Goal: Information Seeking & Learning: Check status

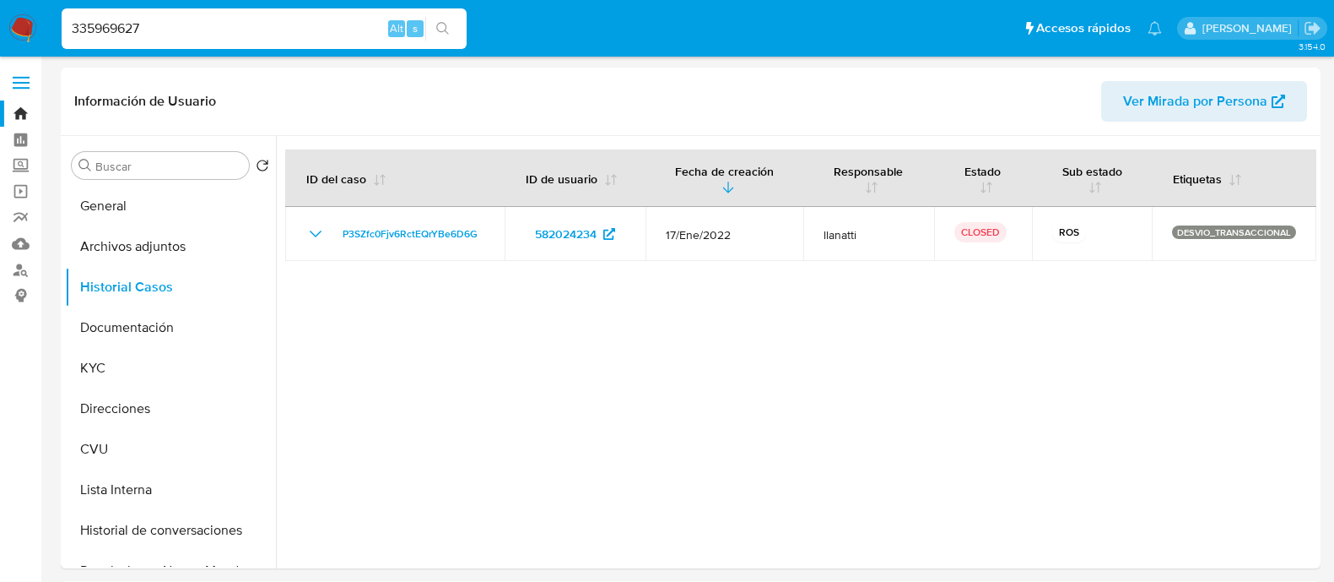
select select "10"
type input "335969627"
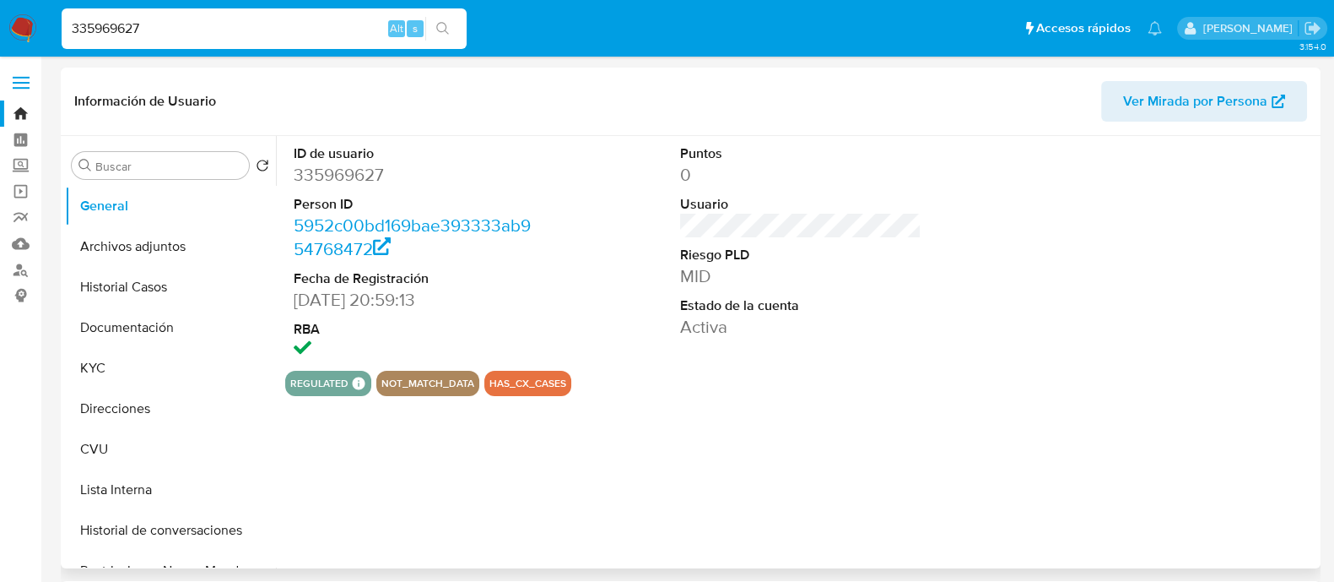
select select "10"
click at [138, 479] on button "Lista Interna" at bounding box center [163, 489] width 197 height 41
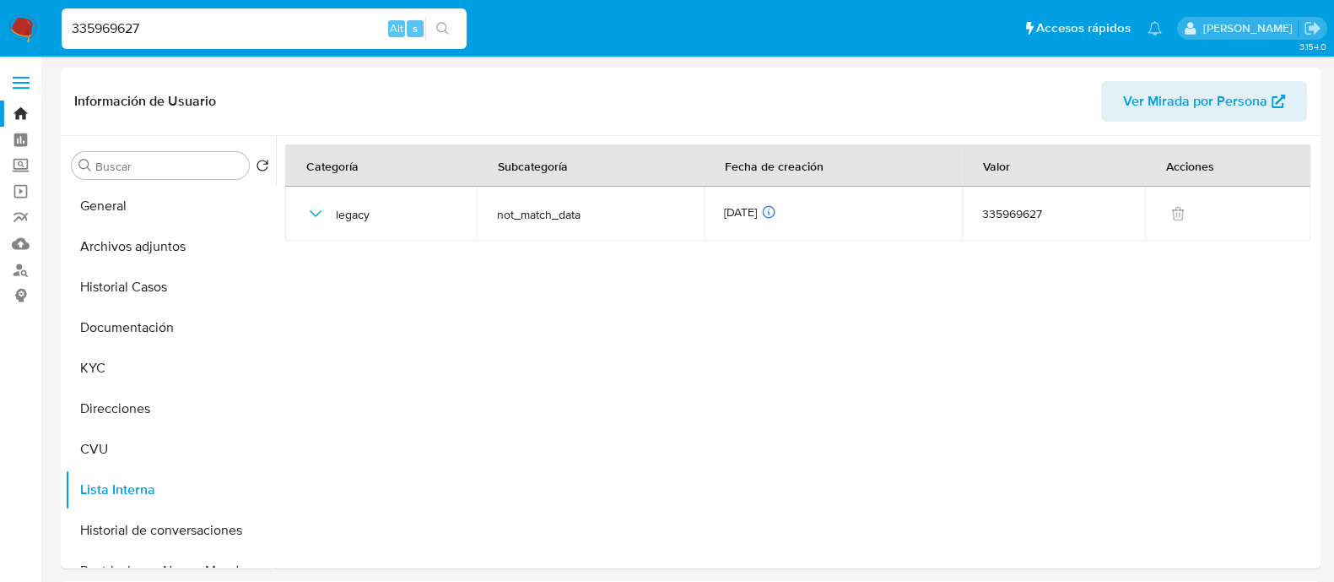
click at [322, 28] on input "335969627" at bounding box center [264, 29] width 405 height 22
click at [321, 27] on input "335969627" at bounding box center [264, 29] width 405 height 22
paste input "20197656"
type input "20197656"
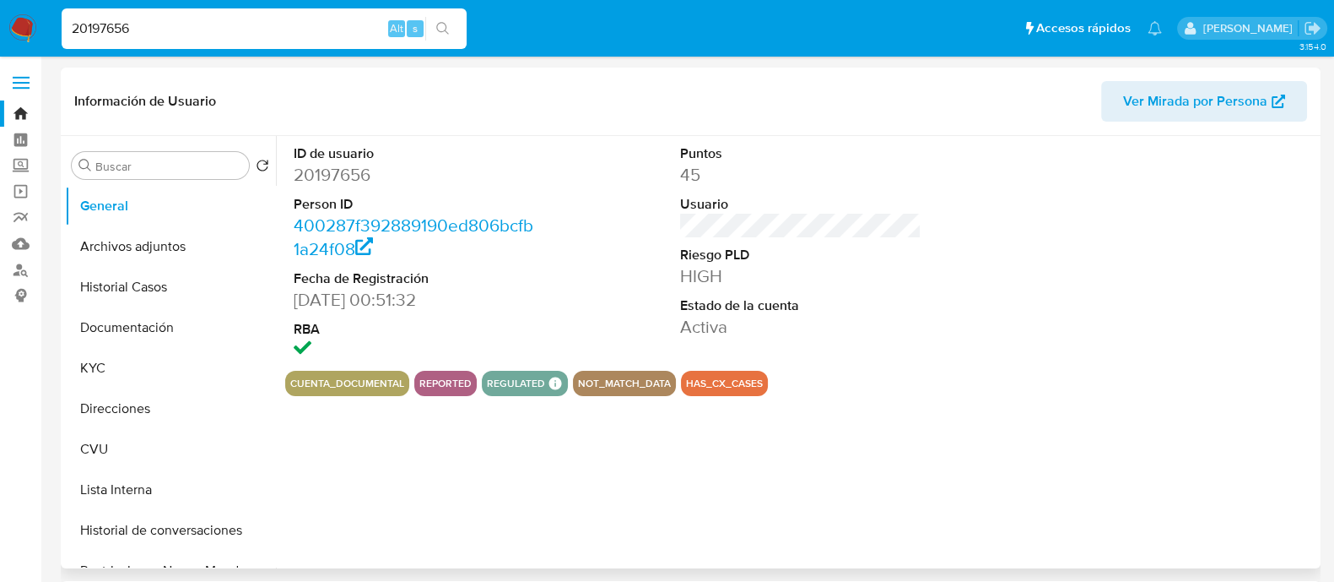
select select "10"
click at [137, 330] on button "Documentación" at bounding box center [163, 327] width 197 height 41
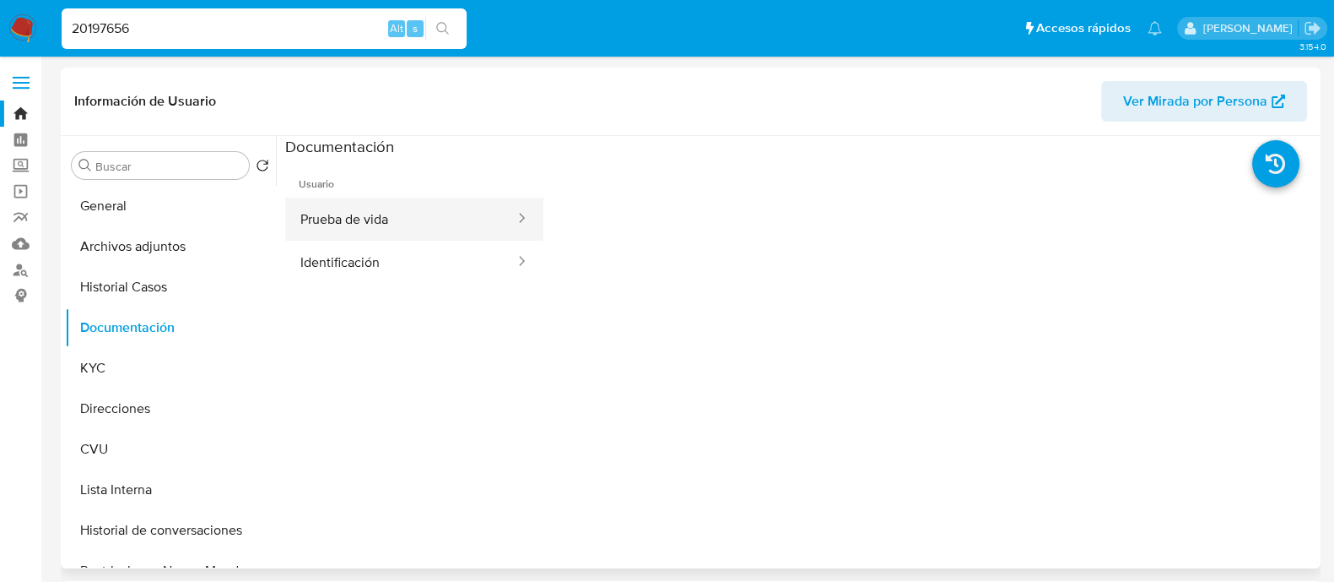
click at [430, 219] on button "Prueba de vida" at bounding box center [400, 218] width 231 height 43
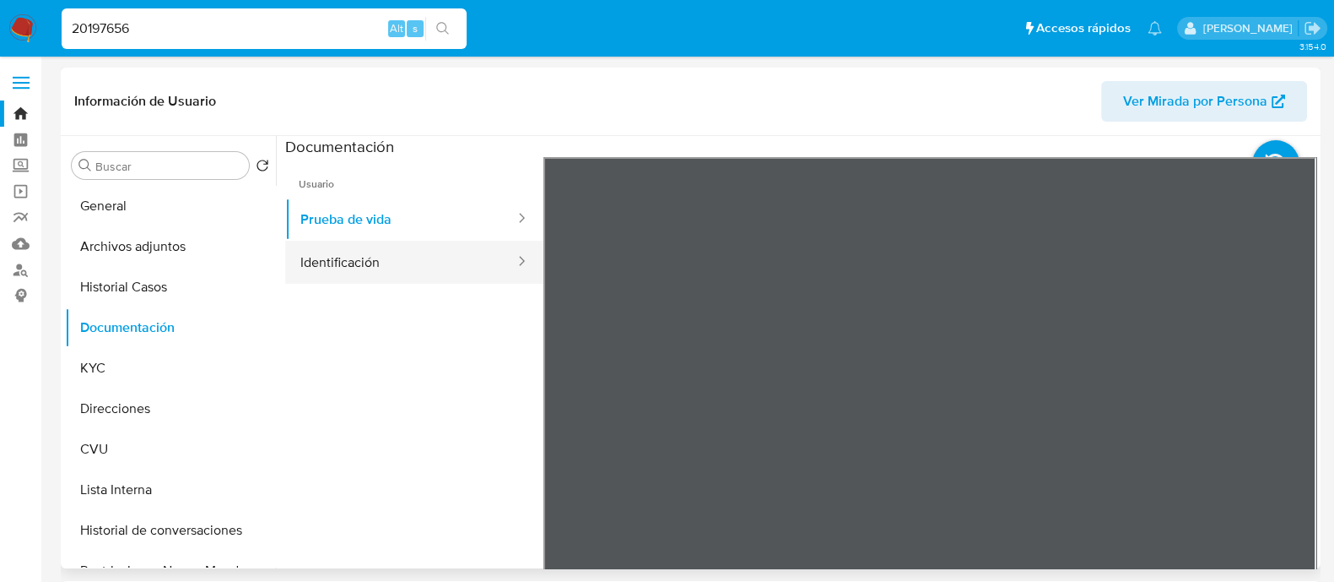
click at [376, 259] on button "Identificación" at bounding box center [400, 262] width 231 height 43
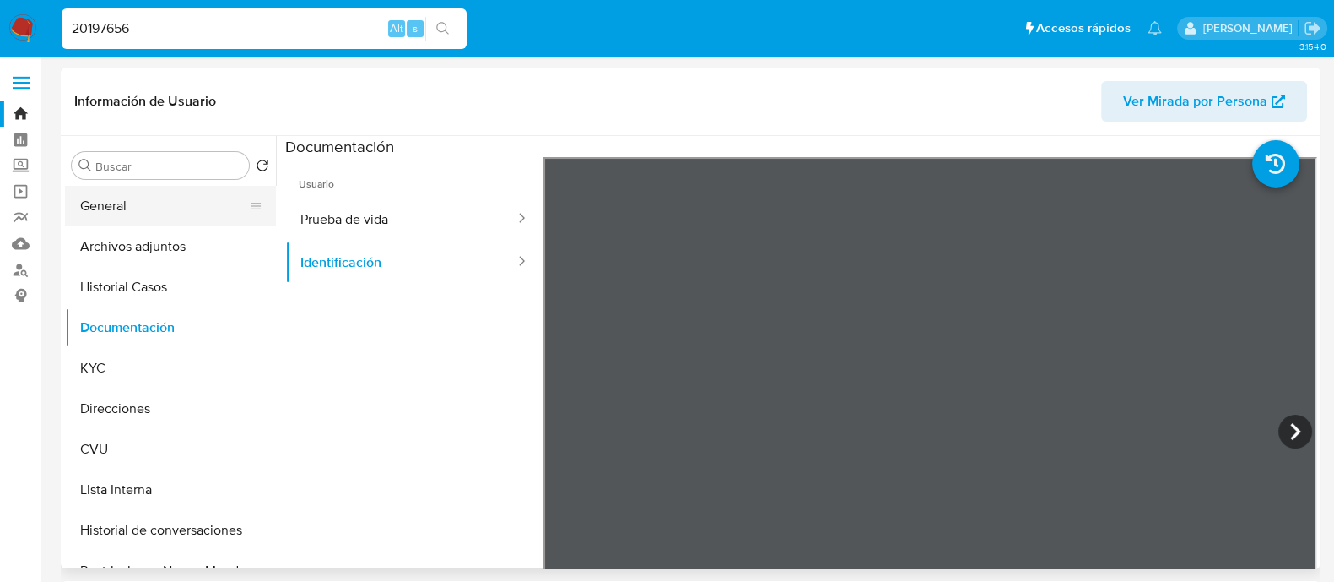
click at [101, 196] on button "General" at bounding box center [163, 206] width 197 height 41
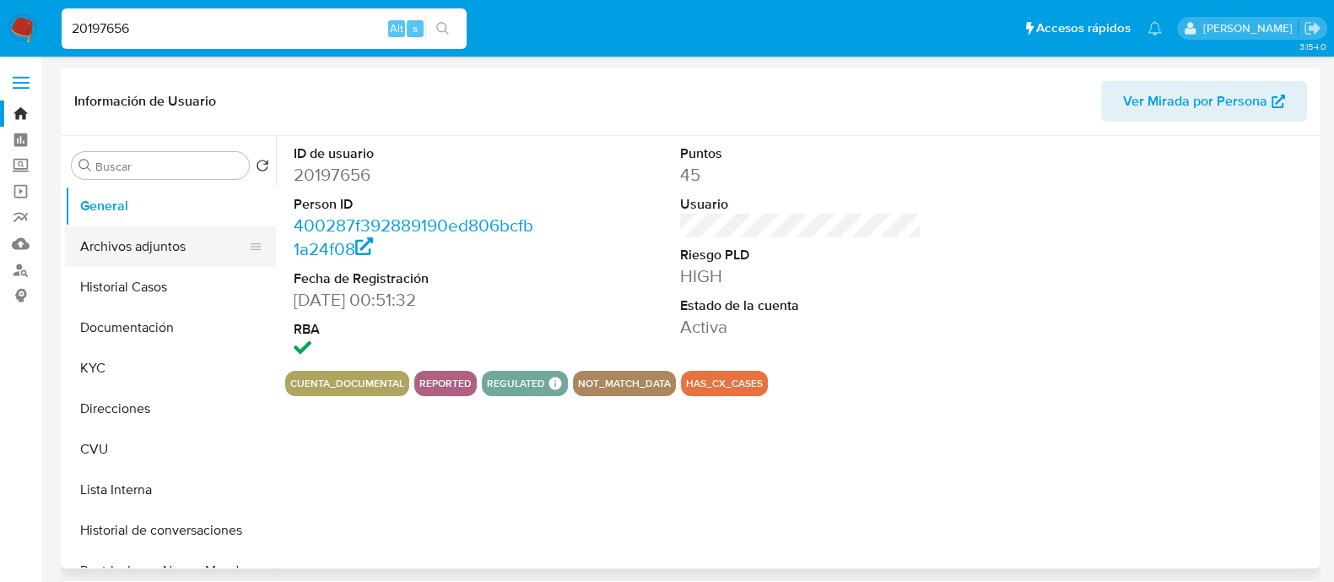
click at [165, 246] on button "Archivos adjuntos" at bounding box center [163, 246] width 197 height 41
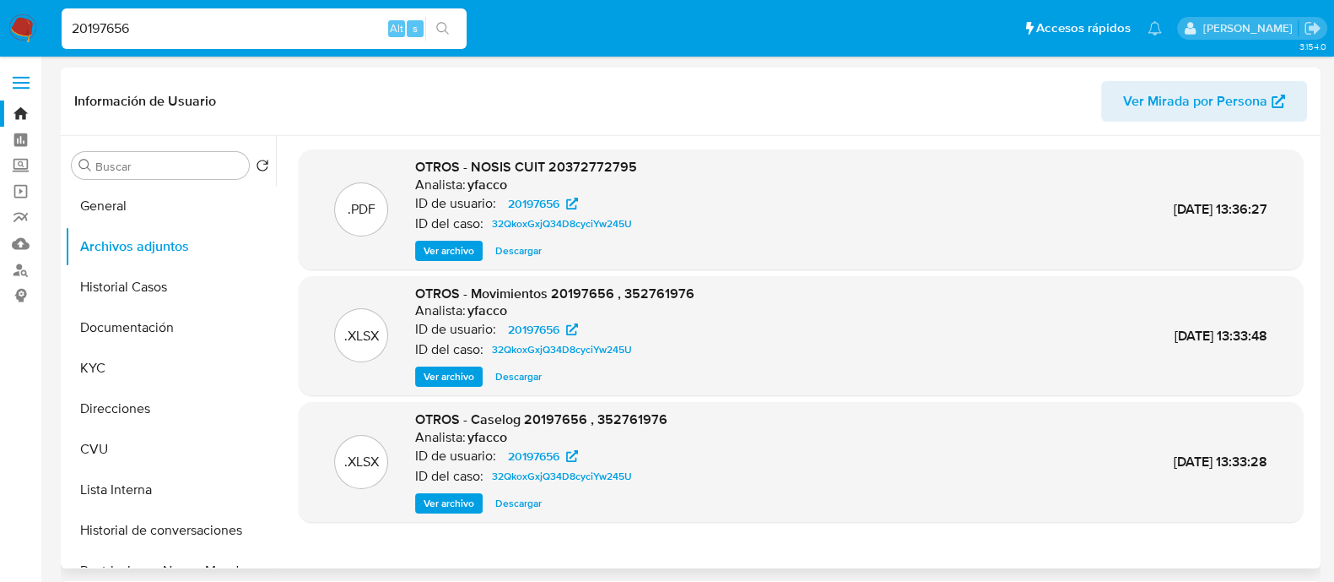
click at [758, 489] on div ".XLSX OTROS - Caselog 20197656 , 352761976 Analista: yfacco ID de usuario: 2019…" at bounding box center [800, 461] width 987 height 103
click at [141, 335] on button "Documentación" at bounding box center [163, 327] width 197 height 41
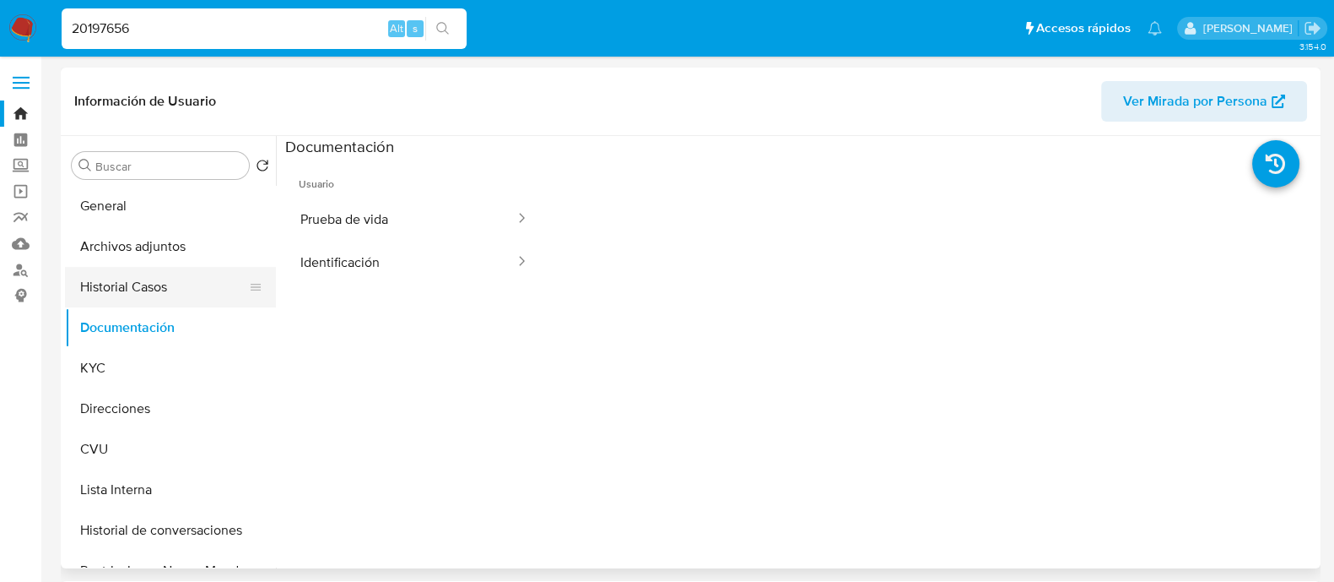
click at [150, 279] on button "Historial Casos" at bounding box center [163, 287] width 197 height 41
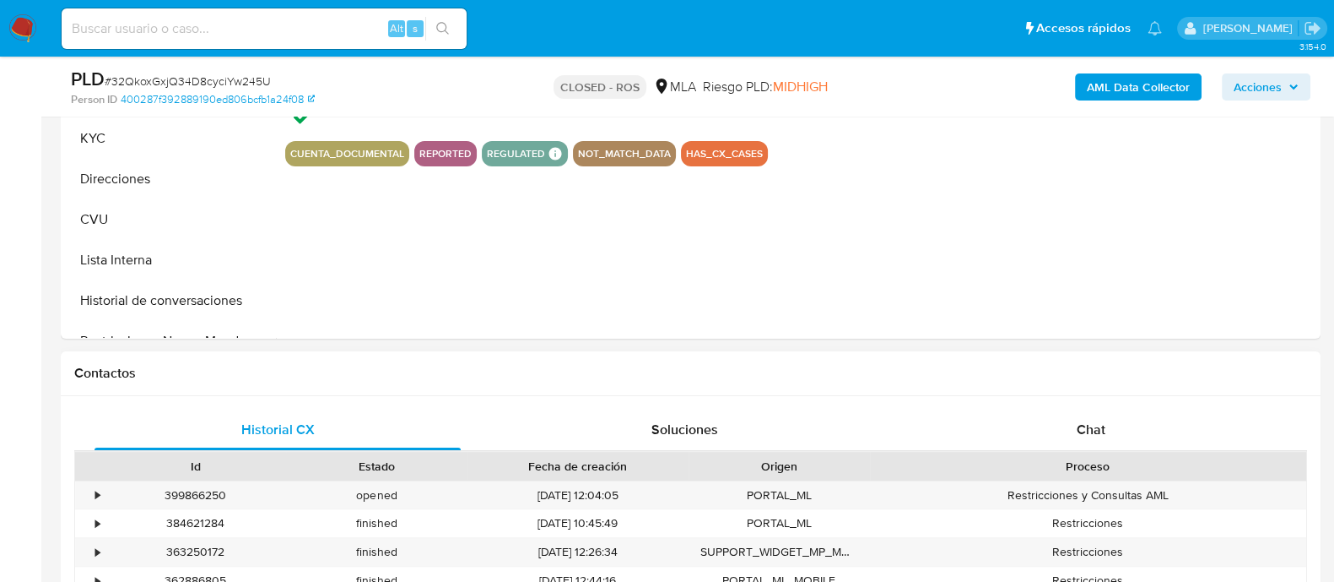
select select "10"
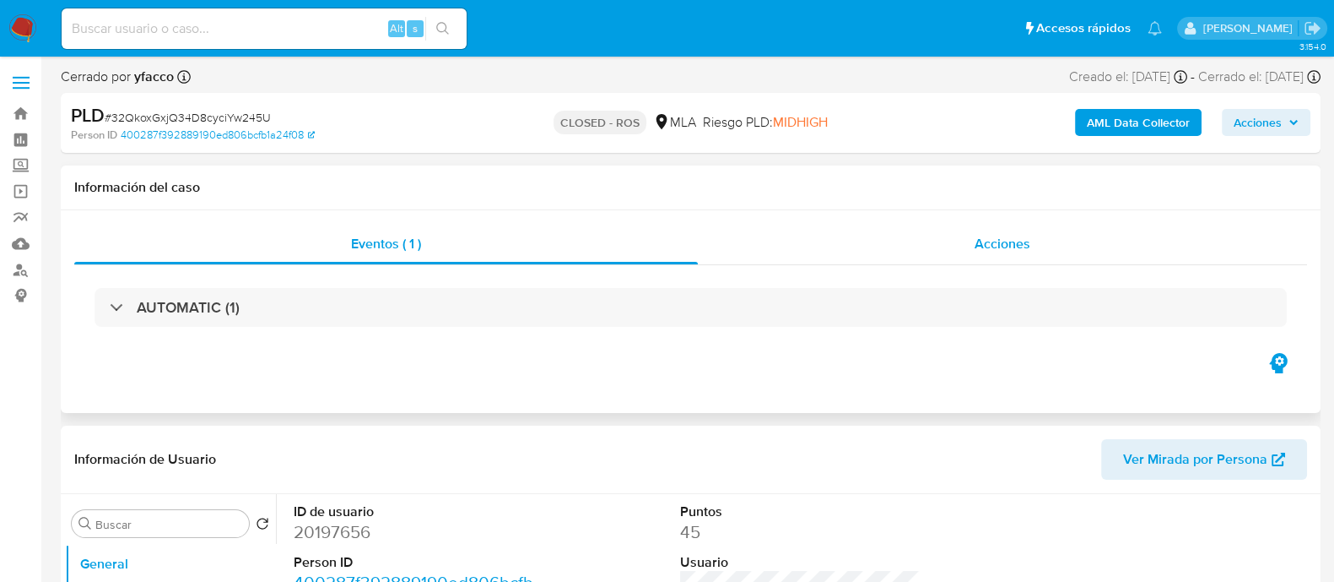
click at [971, 249] on div "Acciones" at bounding box center [1002, 244] width 609 height 41
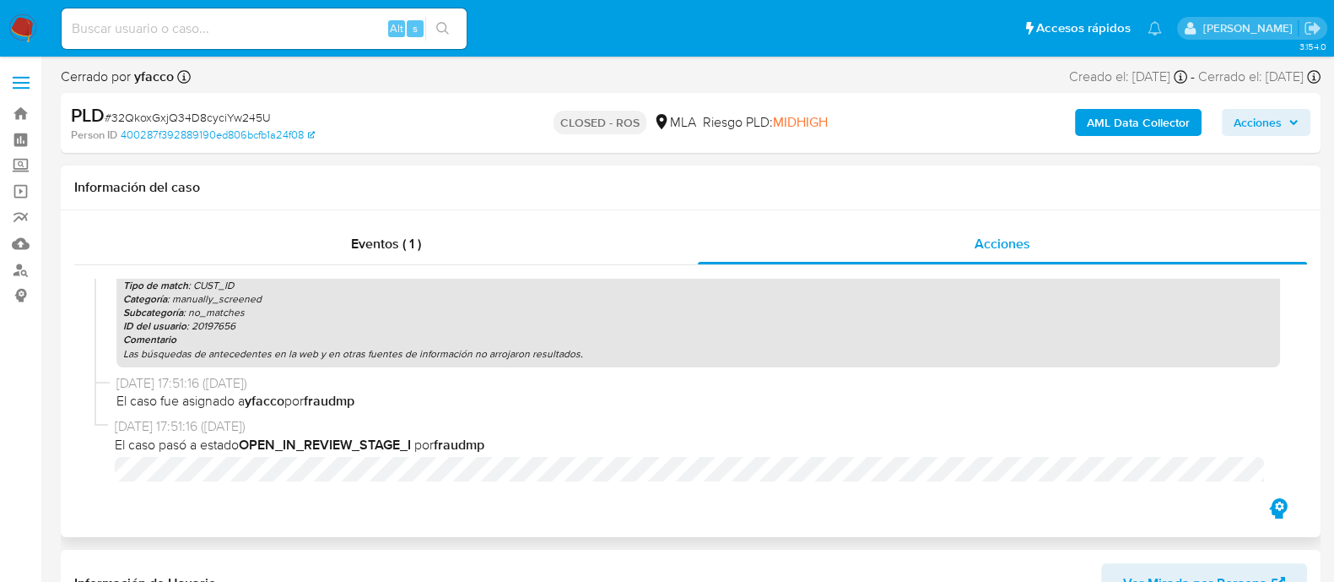
scroll to position [1306, 0]
